Goal: Information Seeking & Learning: Learn about a topic

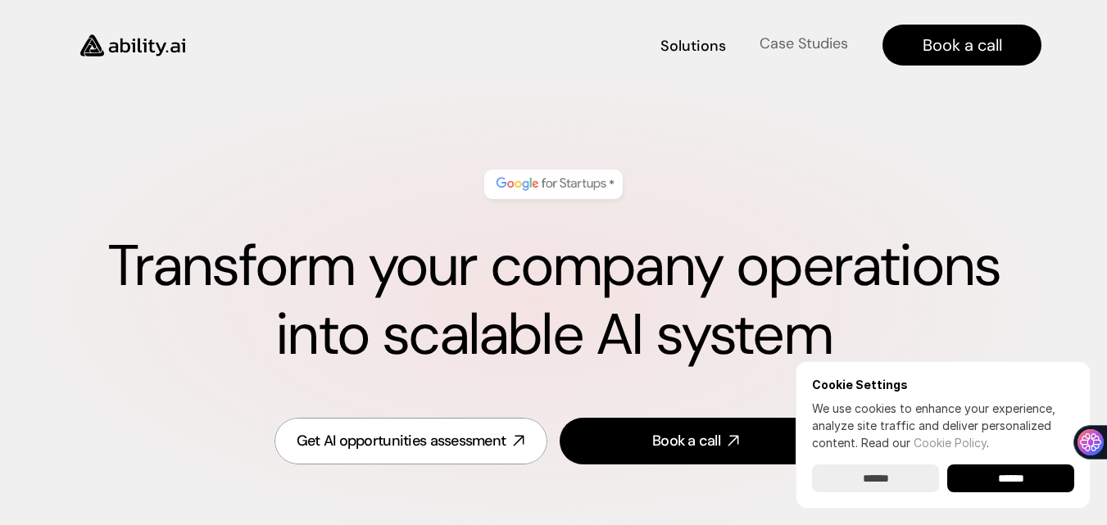
click at [781, 54] on h4 "Case Studies" at bounding box center [803, 44] width 88 height 20
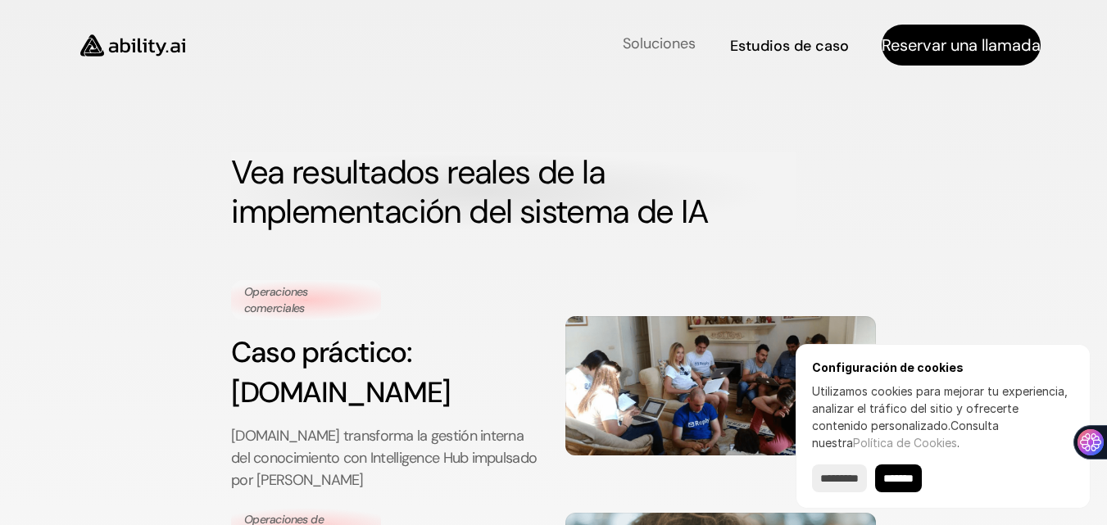
click at [641, 42] on font "Soluciones" at bounding box center [659, 44] width 73 height 20
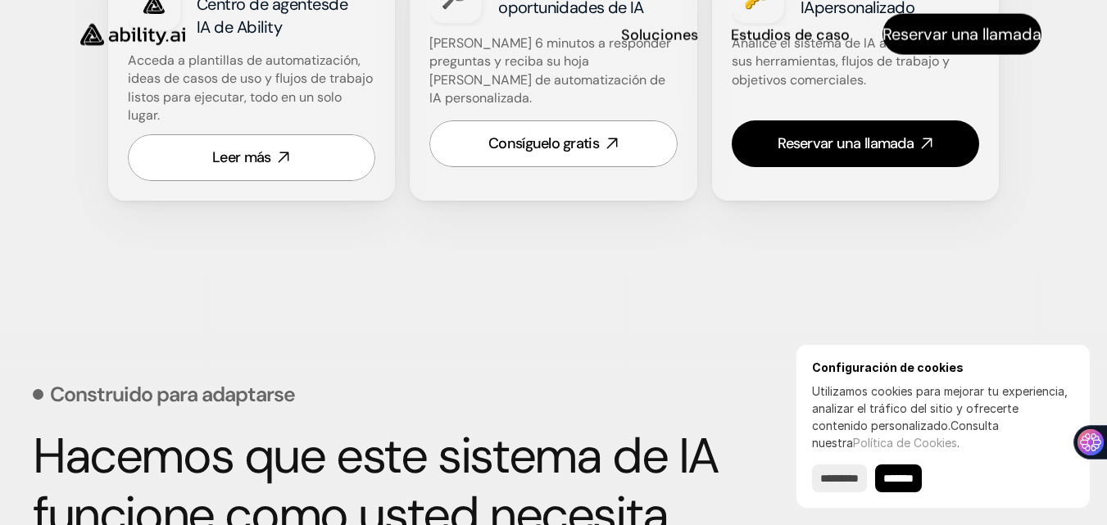
scroll to position [1174, 0]
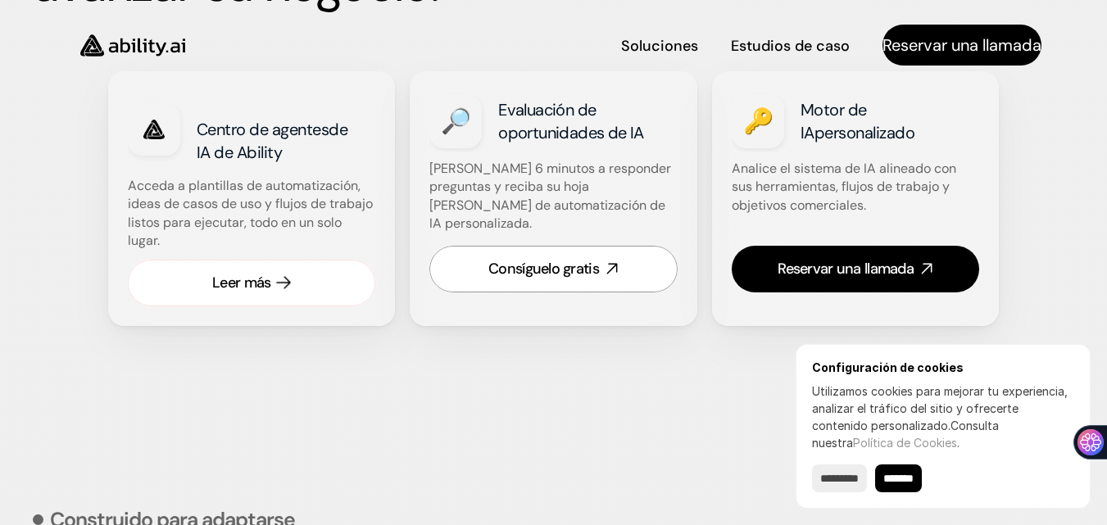
click at [224, 274] on font "Leer más" at bounding box center [241, 283] width 58 height 20
click at [184, 134] on div "Centro de agentes de IA de Ability" at bounding box center [252, 129] width 248 height 77
click at [250, 284] on font "Leer más" at bounding box center [241, 283] width 58 height 20
click at [535, 259] on font "Consíguelo gratis" at bounding box center [543, 269] width 111 height 20
click at [857, 487] on input "********" at bounding box center [839, 478] width 55 height 28
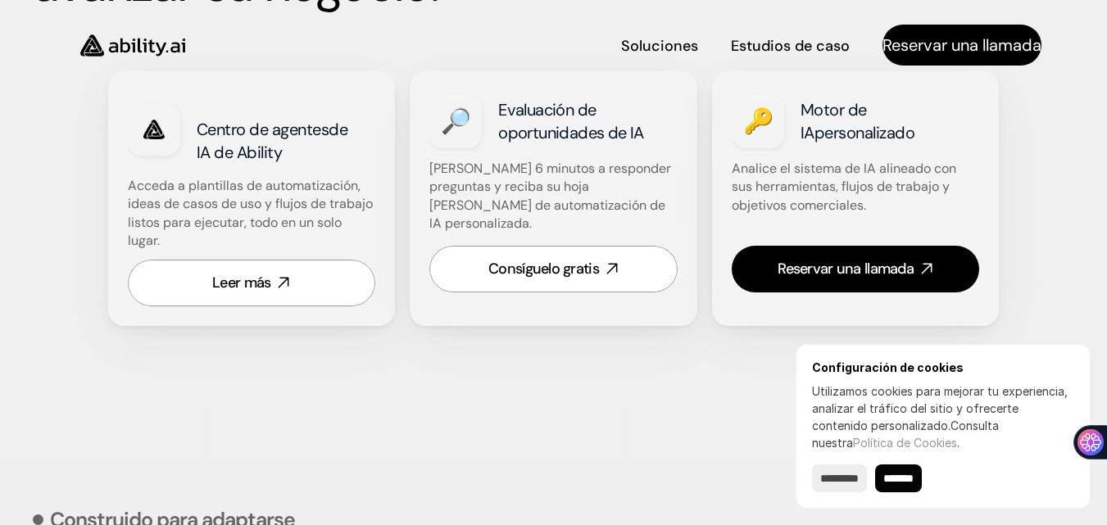
type input "******"
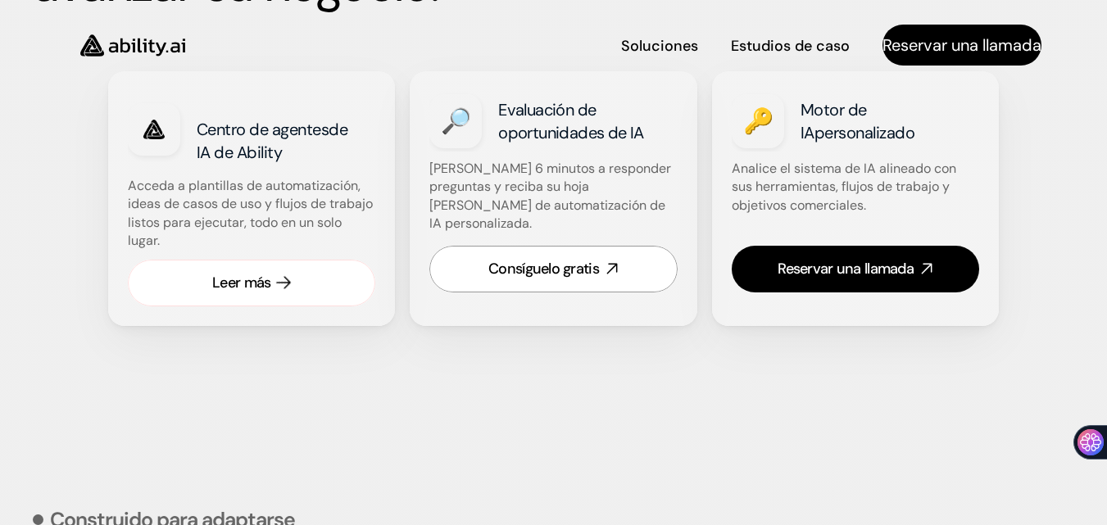
click at [224, 291] on font "Leer más" at bounding box center [241, 283] width 58 height 20
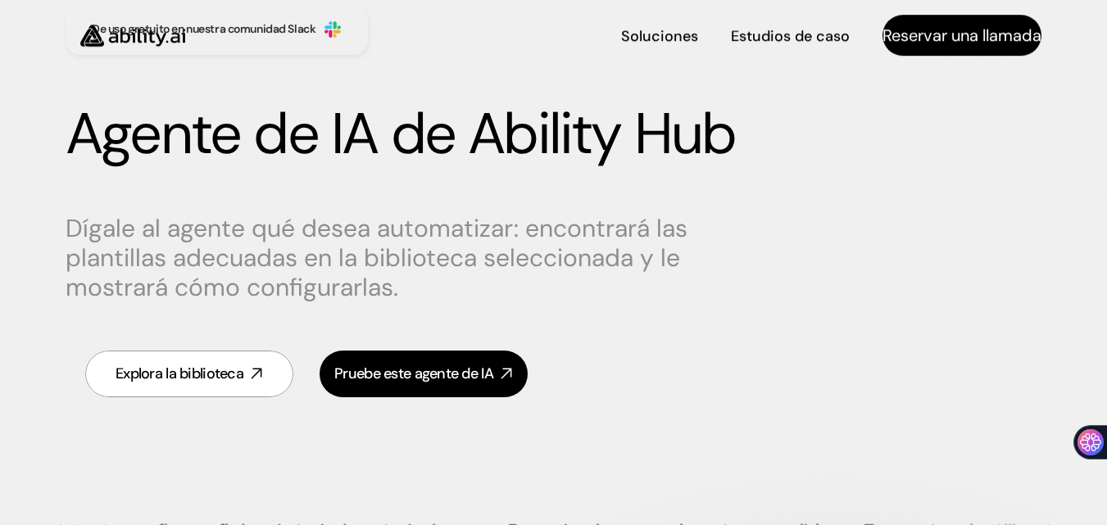
scroll to position [176, 0]
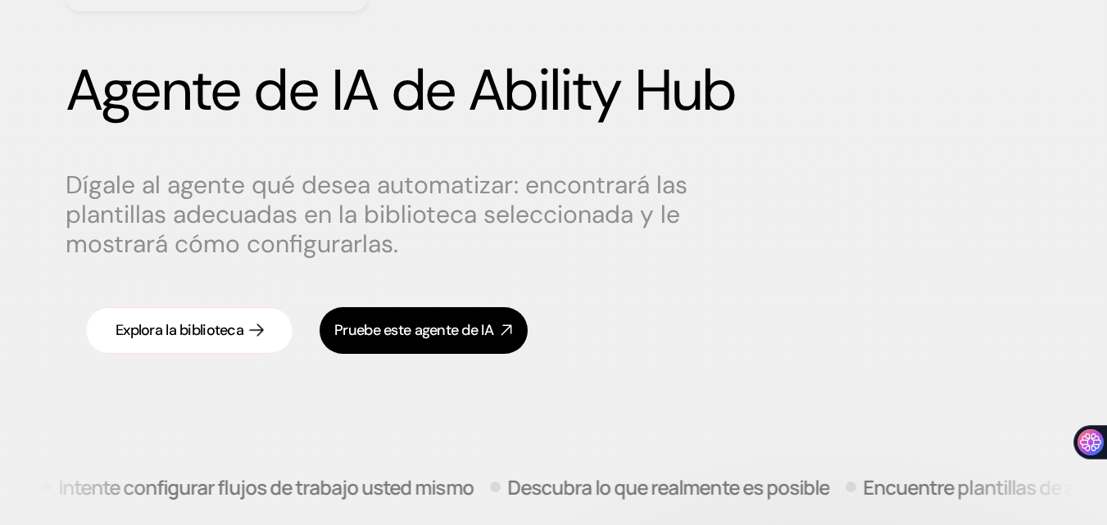
click at [192, 344] on link "Explora la biblioteca" at bounding box center [189, 330] width 208 height 47
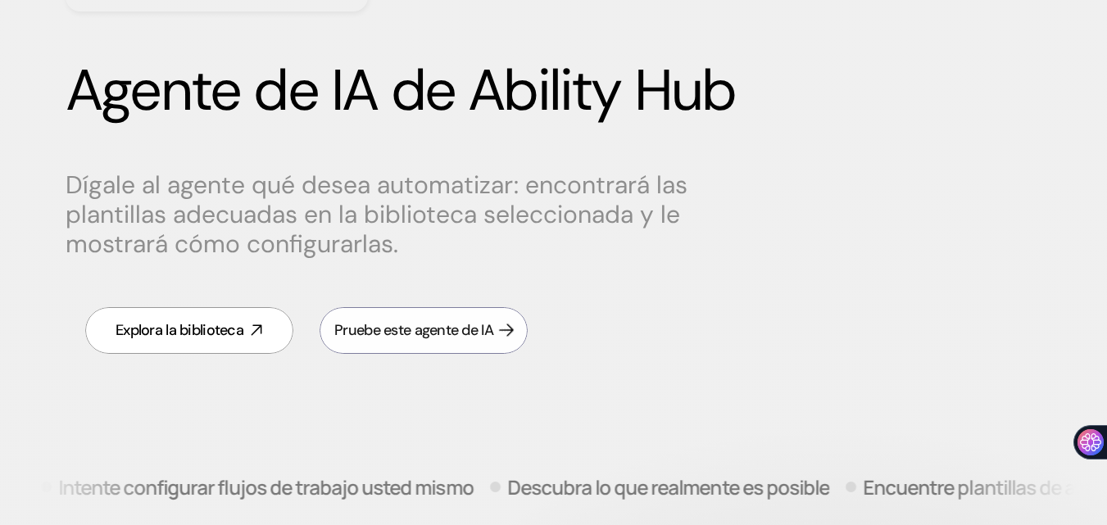
click at [474, 312] on link "Pruebe este agente de IA" at bounding box center [423, 330] width 208 height 47
